Goal: Information Seeking & Learning: Understand process/instructions

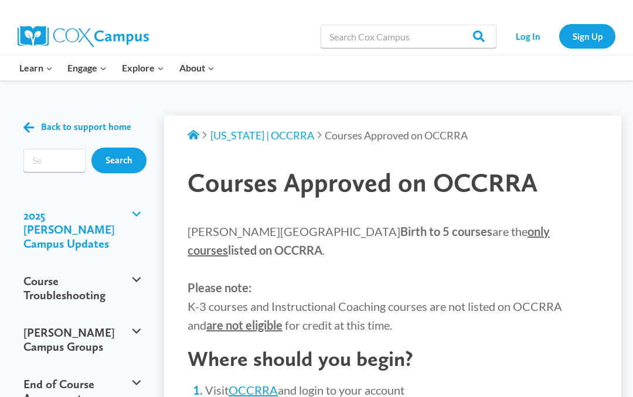
click at [56, 223] on button "2025 [PERSON_NAME] Campus Updates" at bounding box center [82, 230] width 129 height 66
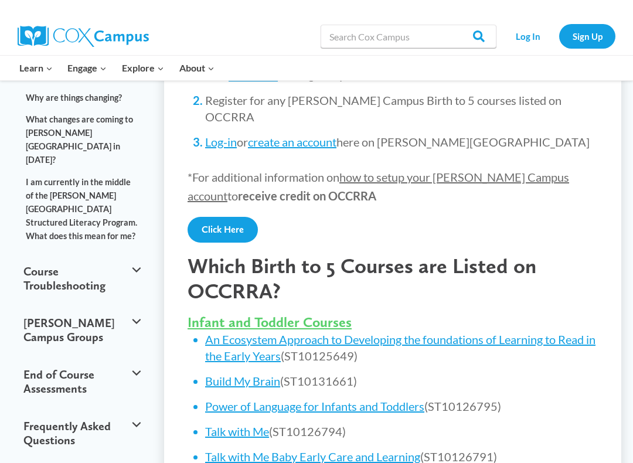
scroll to position [298, 0]
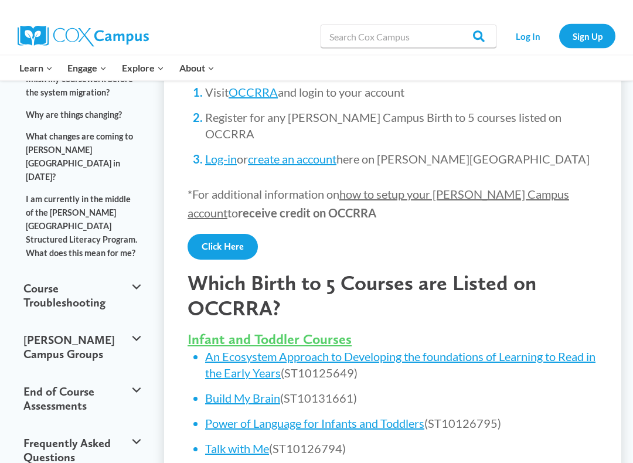
click at [135, 270] on button "Course Troubleshooting" at bounding box center [82, 296] width 129 height 52
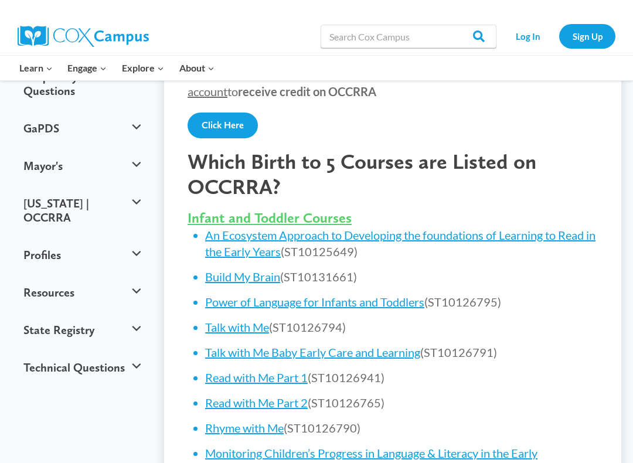
scroll to position [419, 0]
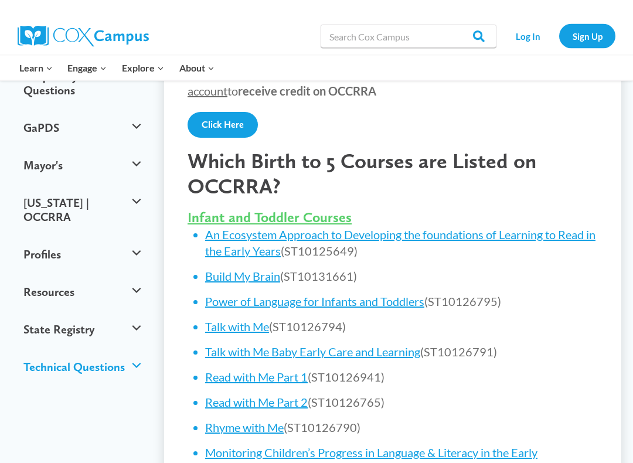
click at [134, 349] on button "Technical Questions" at bounding box center [82, 367] width 129 height 37
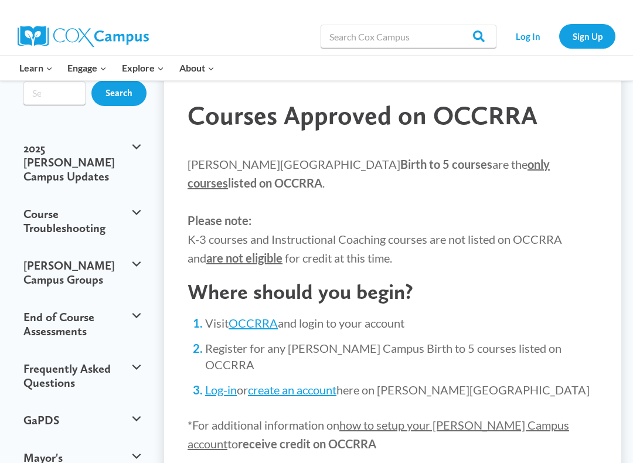
scroll to position [67, 0]
click at [57, 216] on button "Course Troubleshooting" at bounding box center [82, 222] width 129 height 52
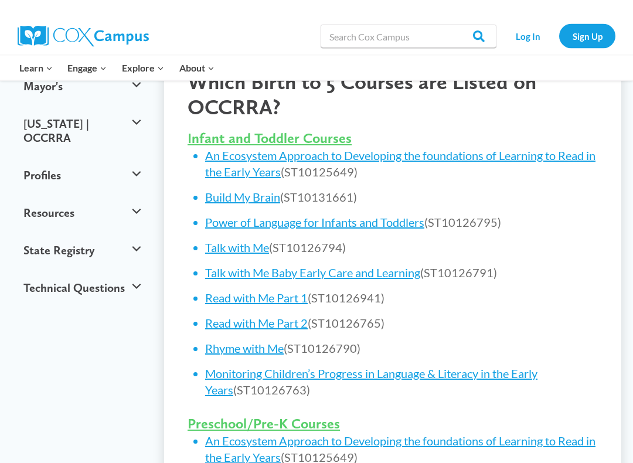
scroll to position [500, 0]
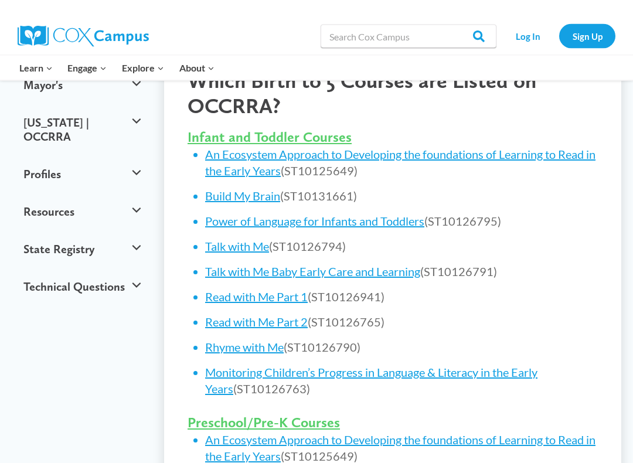
click at [132, 268] on button "Technical Questions" at bounding box center [82, 286] width 129 height 37
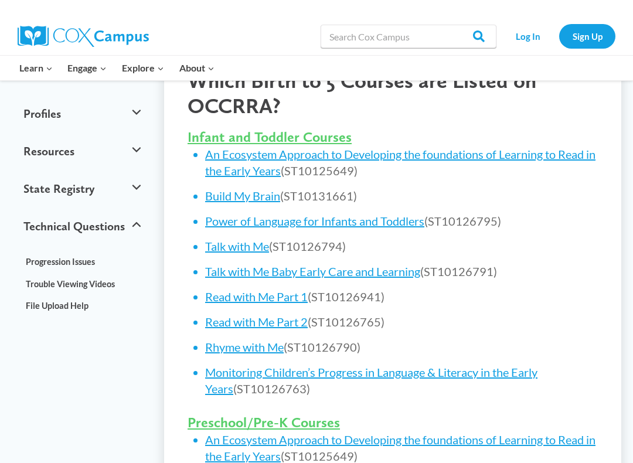
click at [43, 272] on link "Trouble Viewing Videos" at bounding box center [82, 283] width 129 height 22
